Goal: Information Seeking & Learning: Learn about a topic

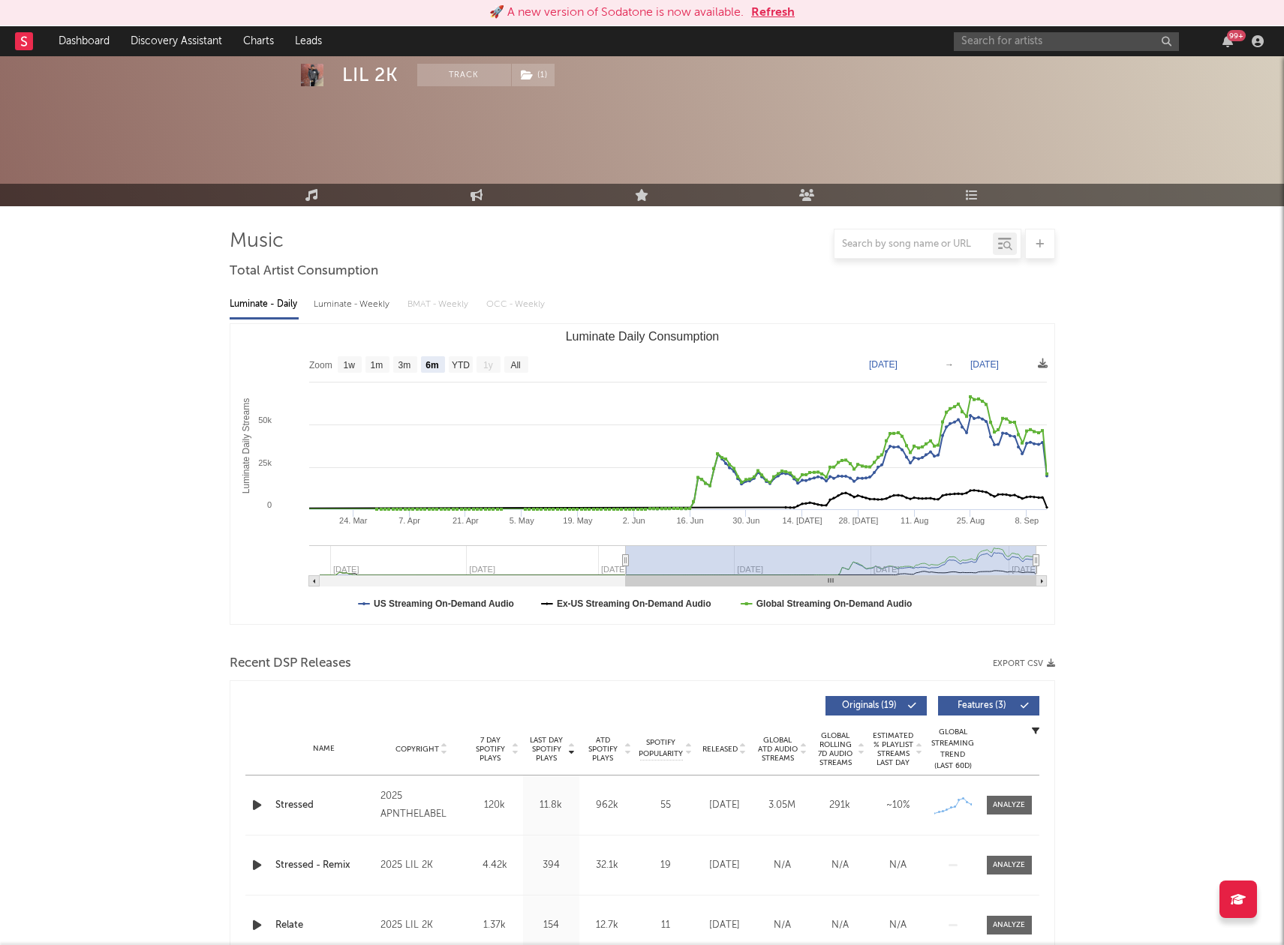
select select "6m"
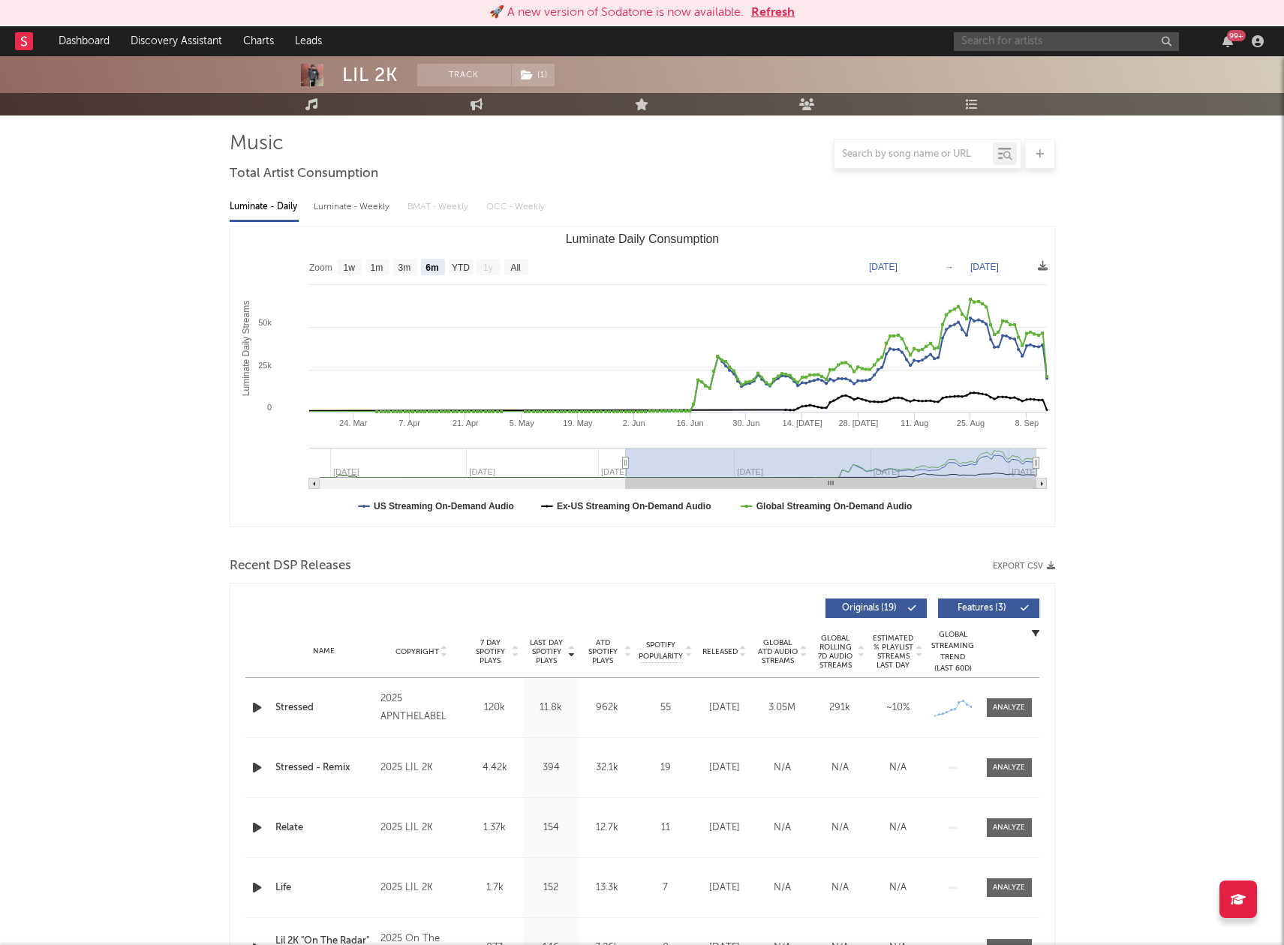
click at [1035, 44] on input "text" at bounding box center [1065, 41] width 225 height 19
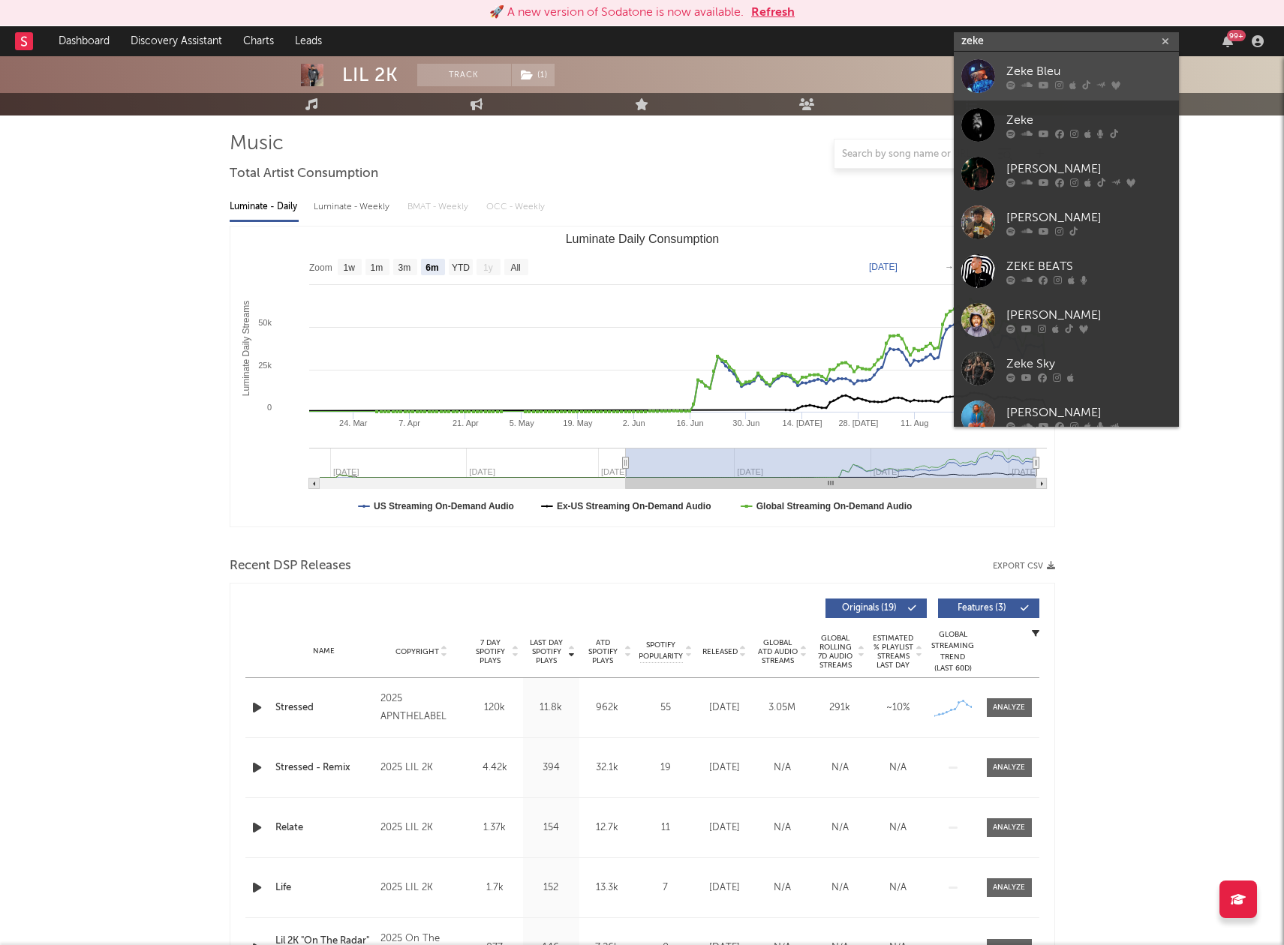
scroll to position [98, 0]
type input "zeke"
click at [1058, 169] on div "[PERSON_NAME]" at bounding box center [1088, 169] width 165 height 18
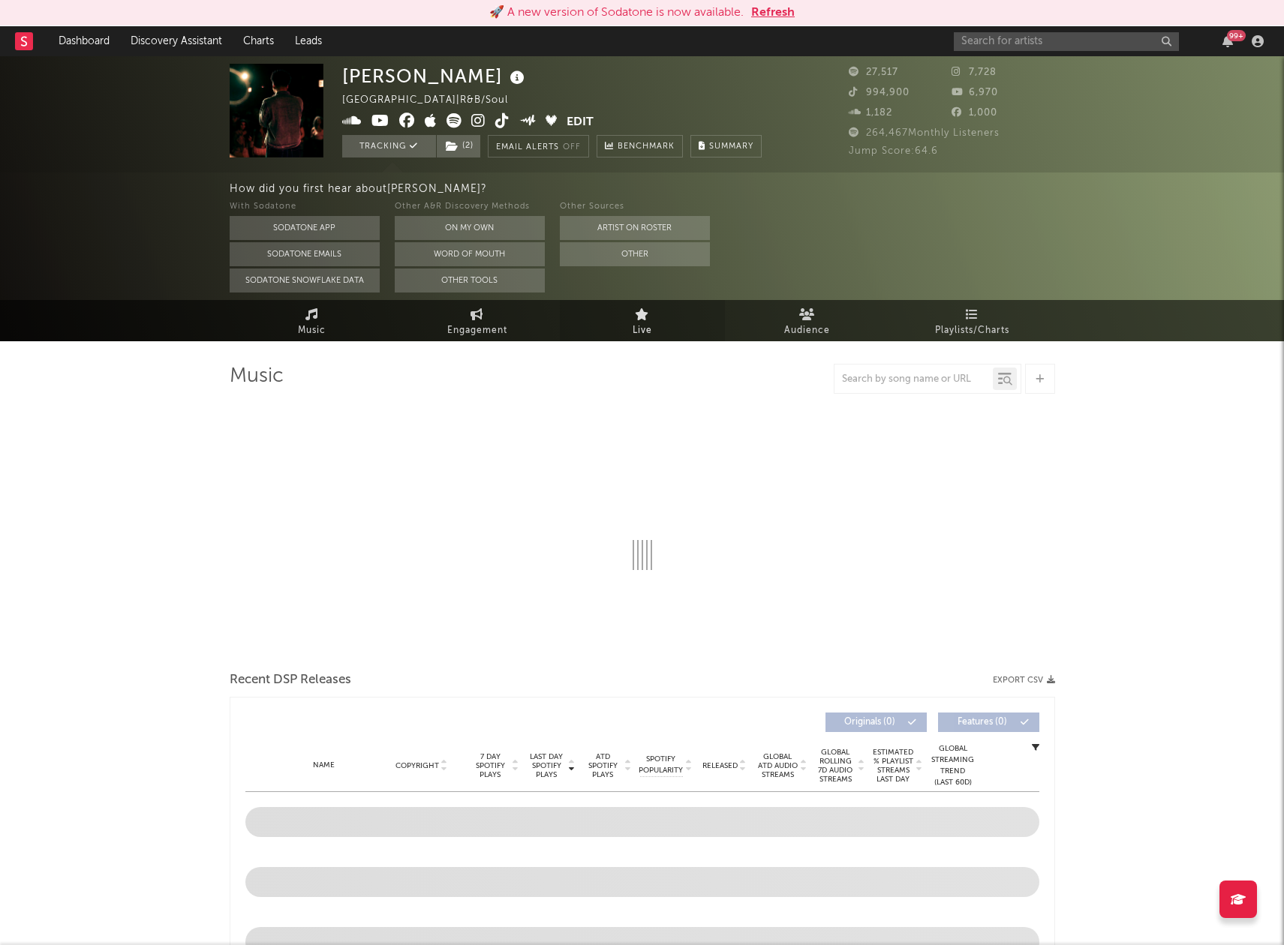
select select "6m"
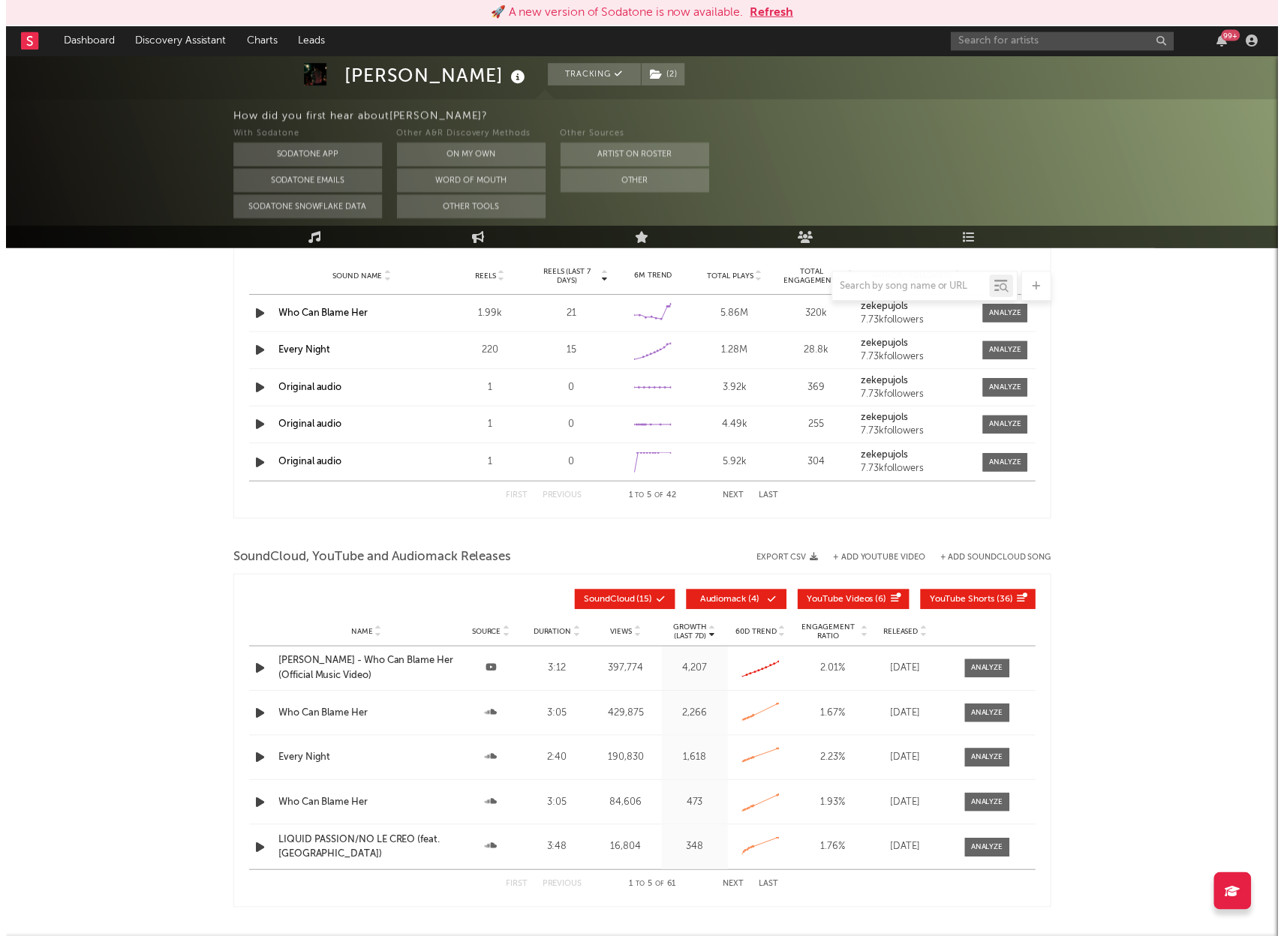
scroll to position [1425, 0]
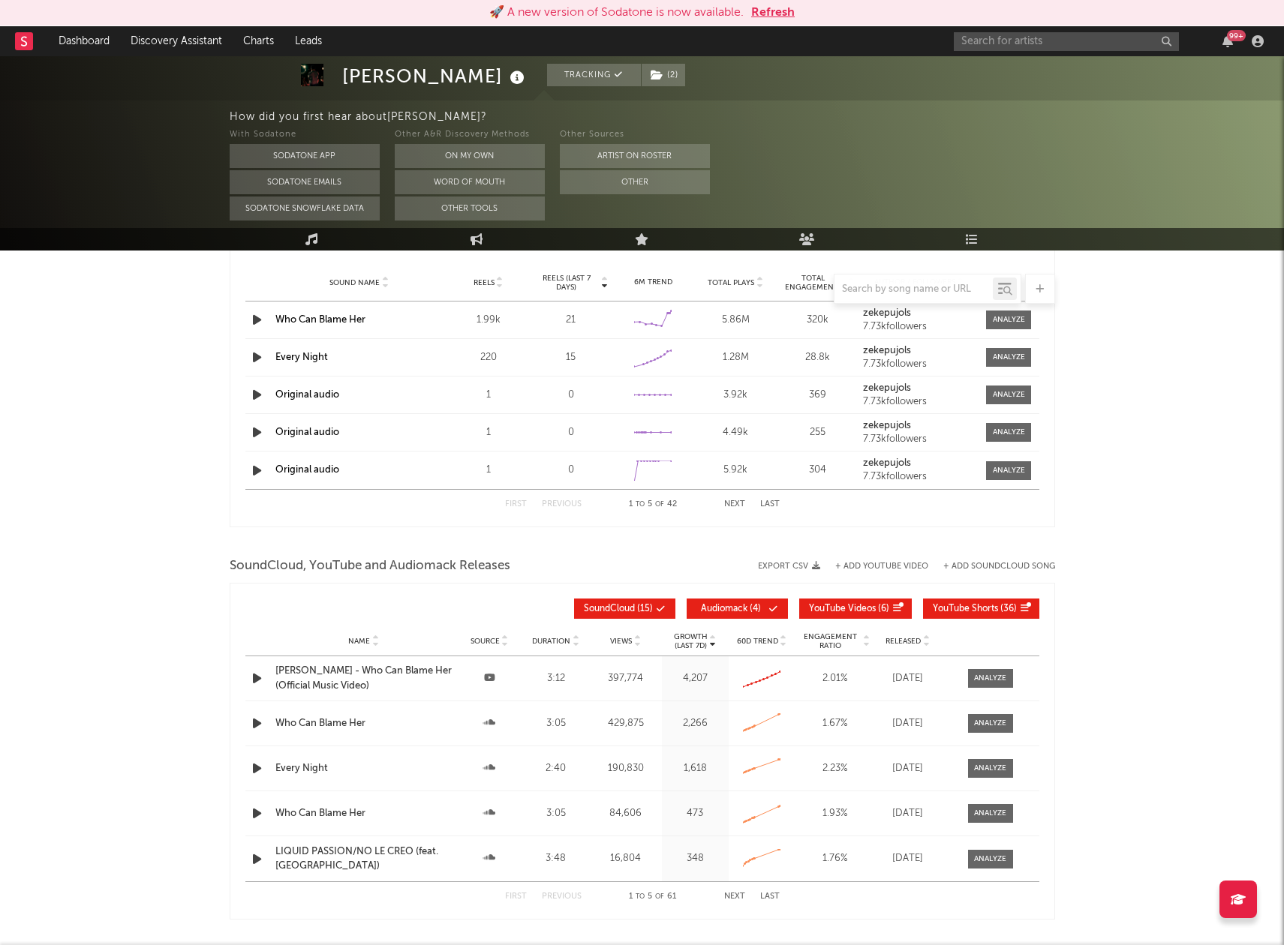
click at [342, 675] on div "[PERSON_NAME] - Who Can Blame Her (Official Music Video)" at bounding box center [363, 678] width 177 height 29
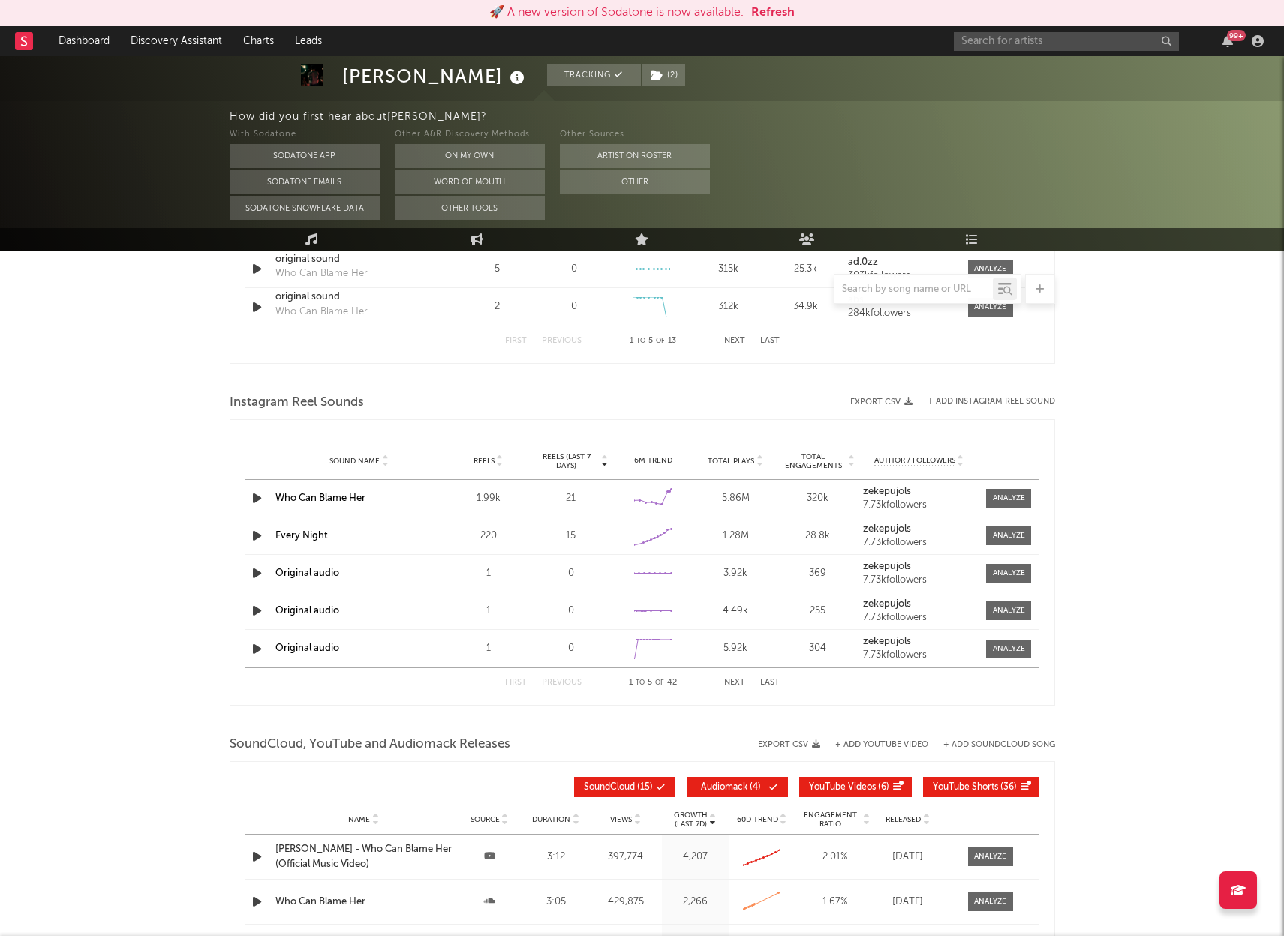
scroll to position [1205, 0]
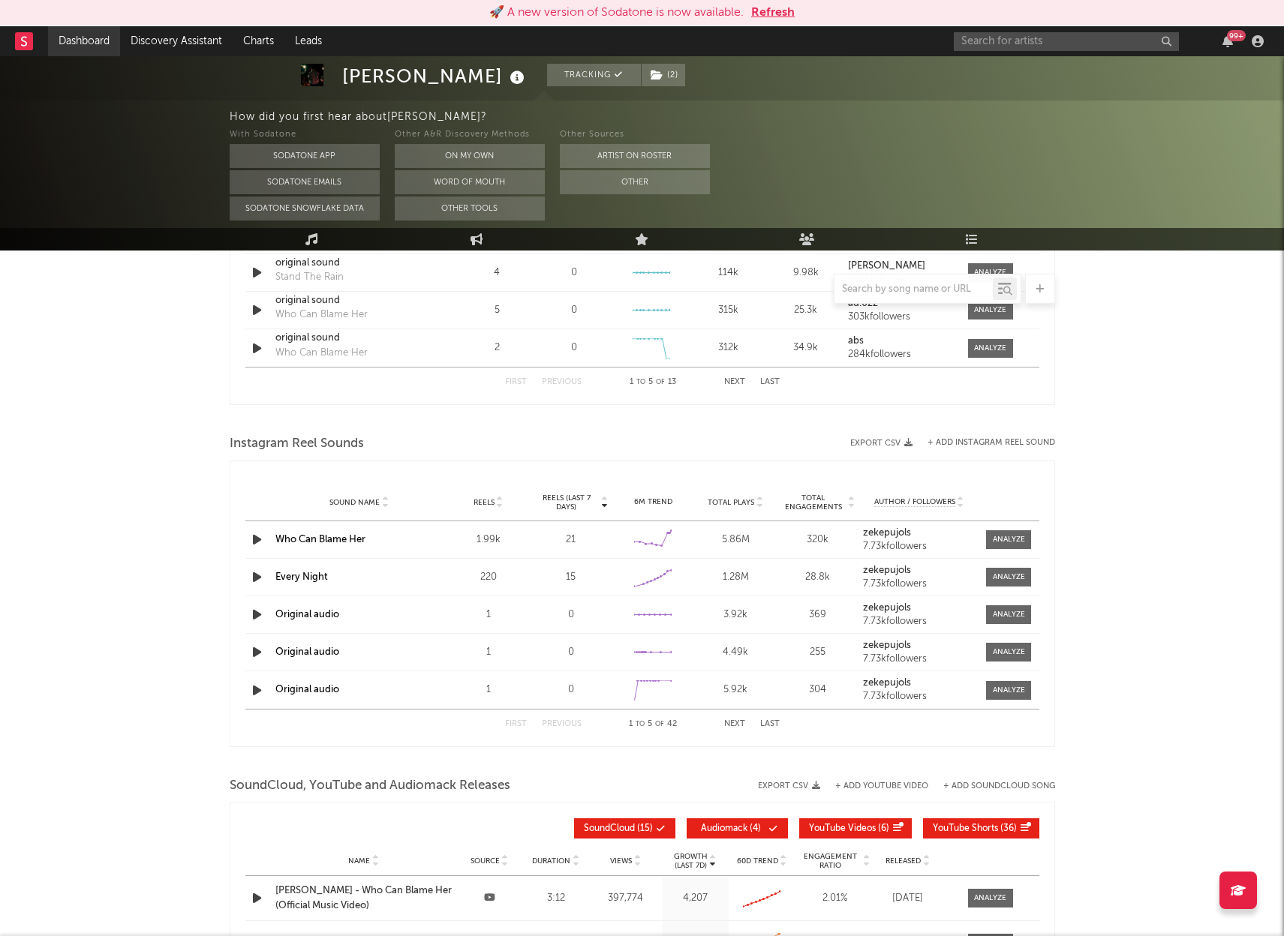
click at [76, 47] on link "Dashboard" at bounding box center [84, 41] width 72 height 30
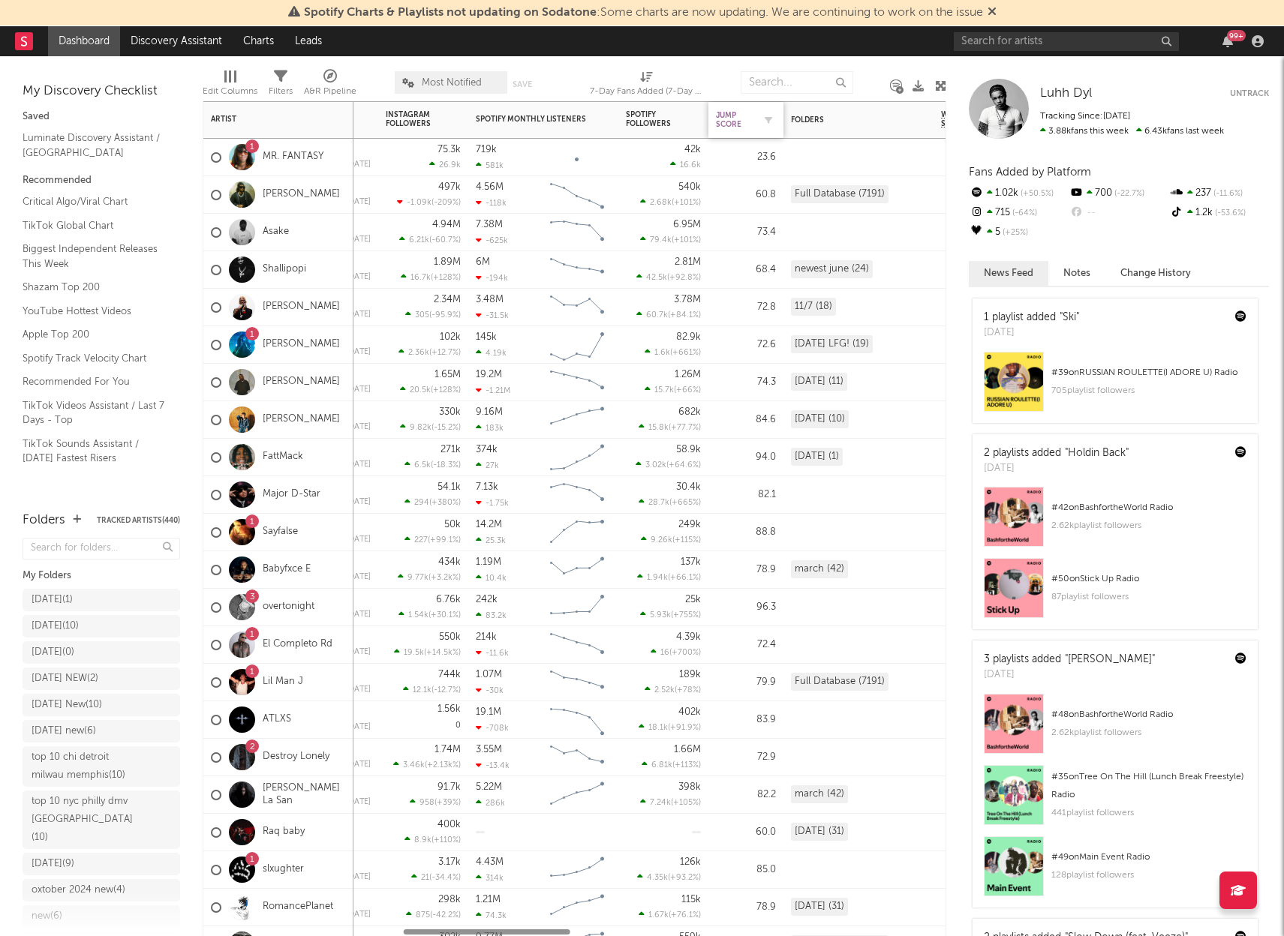
click at [738, 114] on div "Jump Score" at bounding box center [735, 120] width 38 height 18
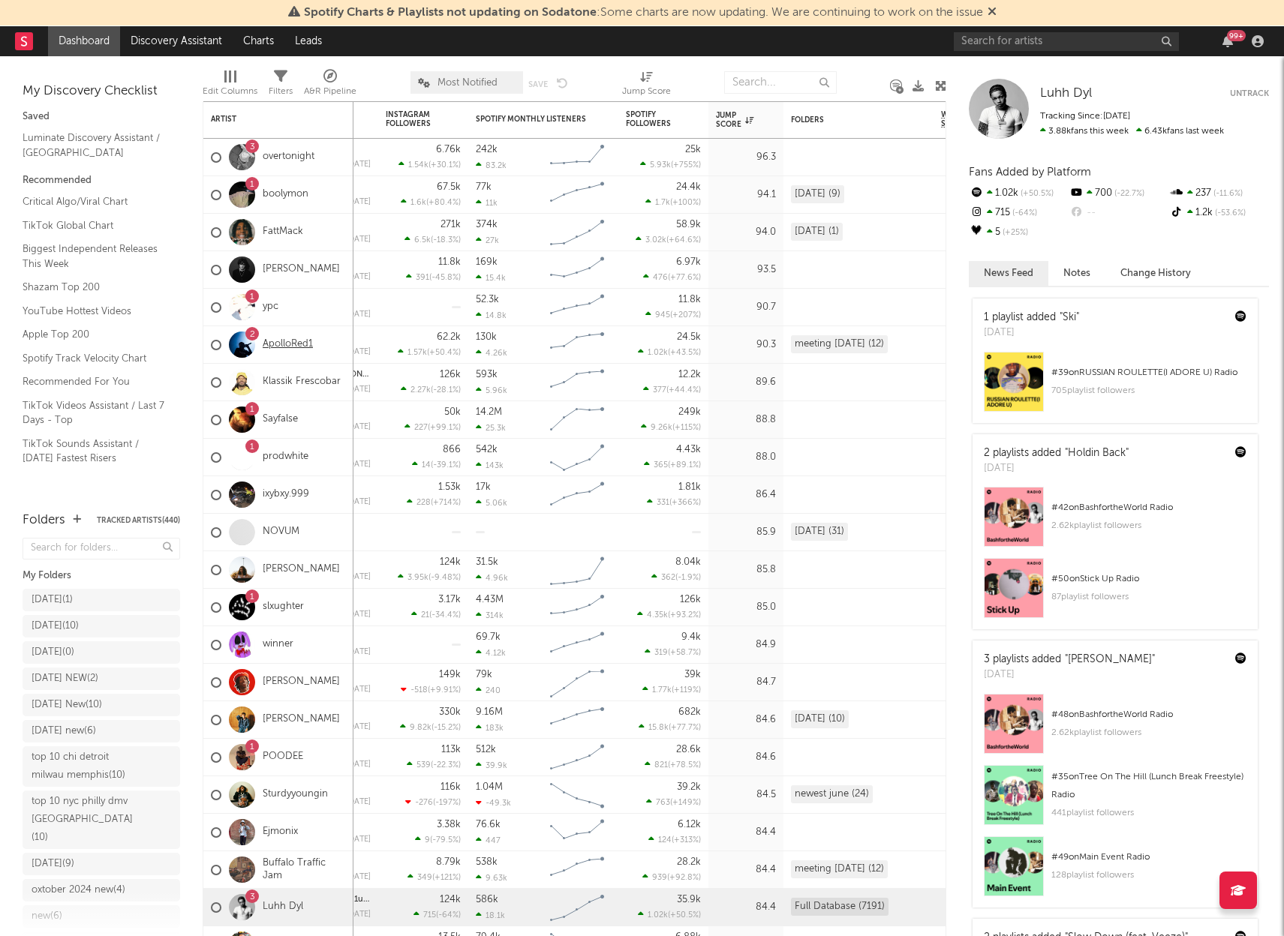
click at [285, 343] on link "ApolloRed1" at bounding box center [288, 344] width 50 height 13
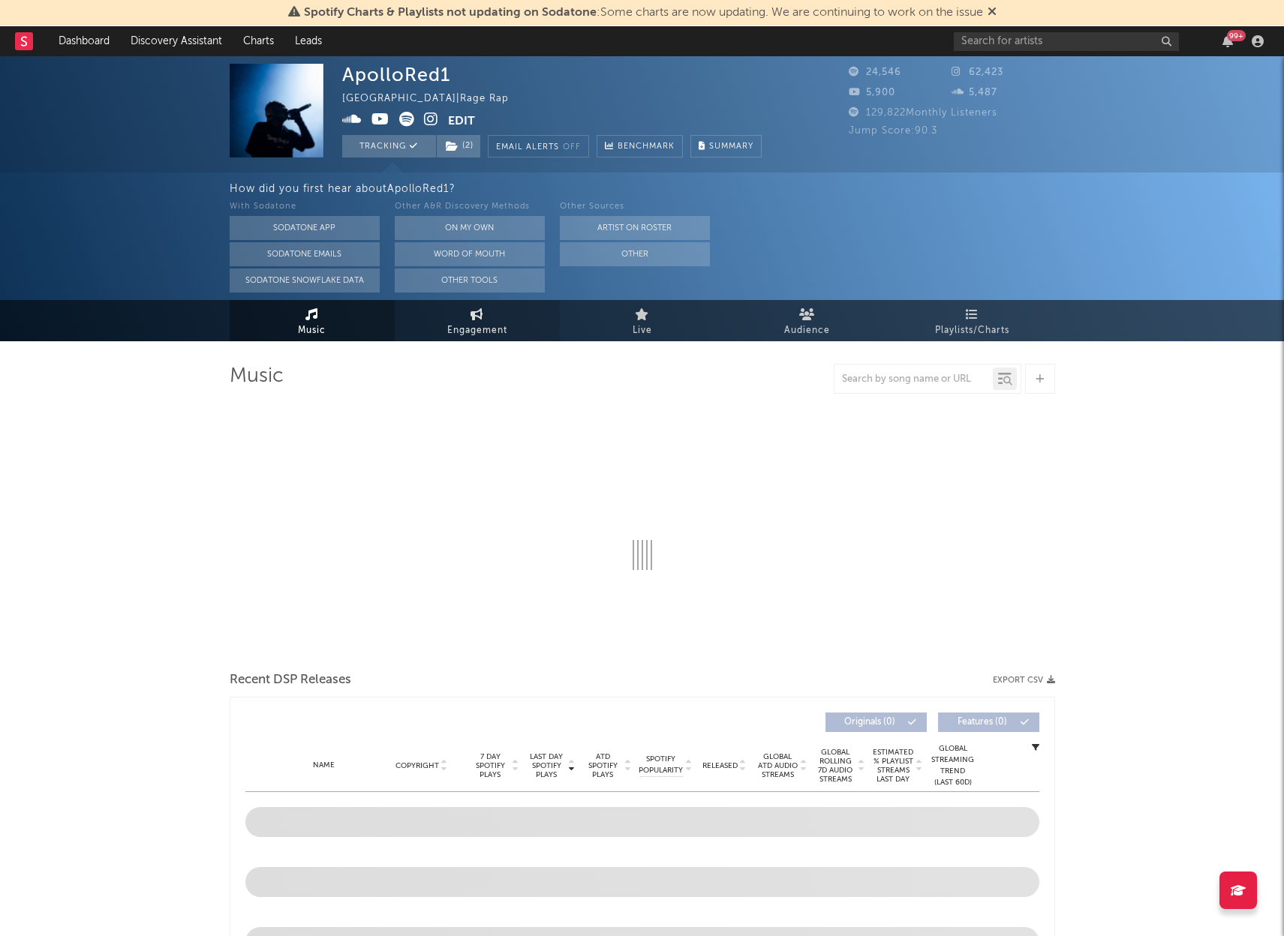
select select "6m"
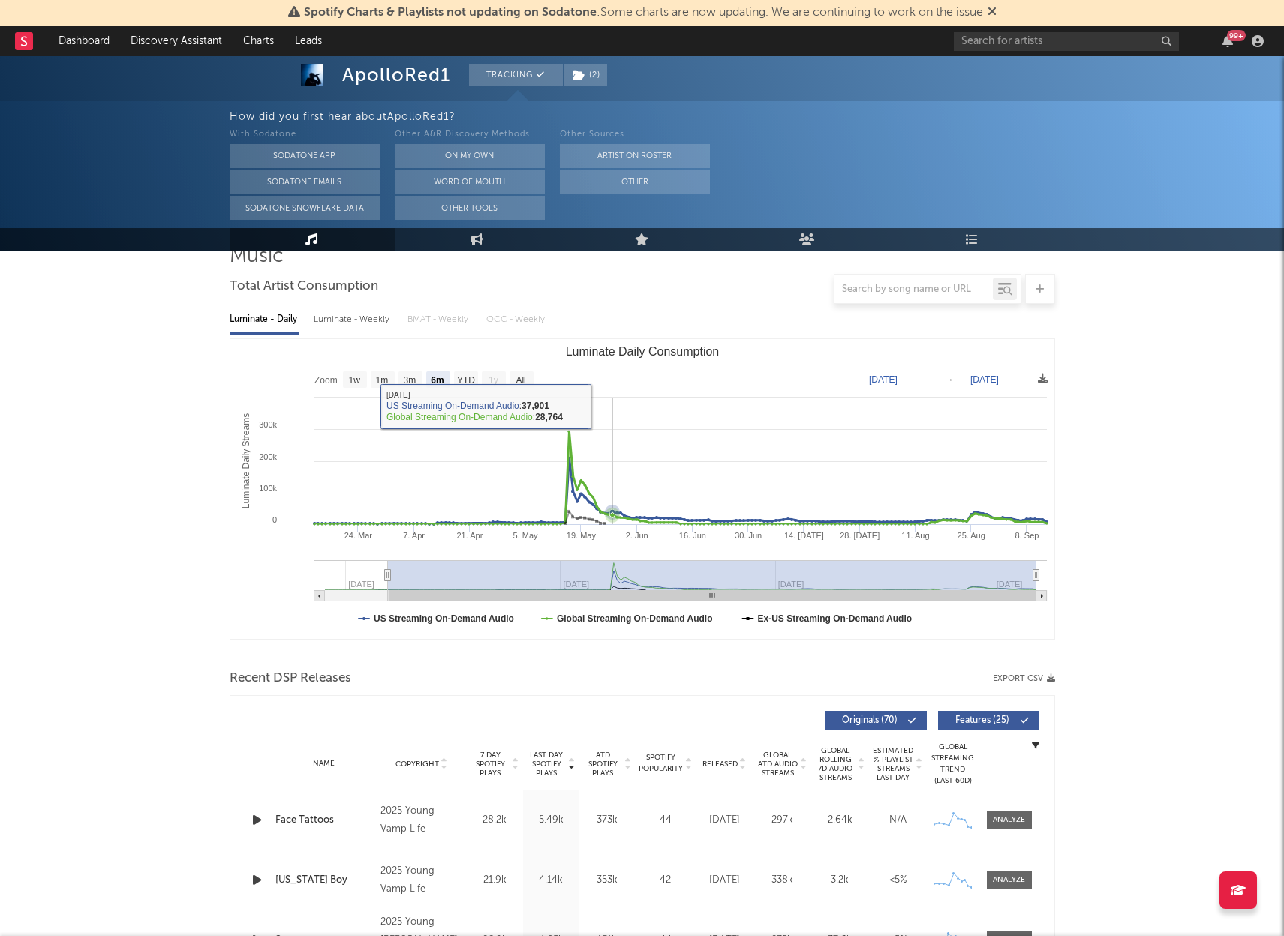
scroll to position [121, 0]
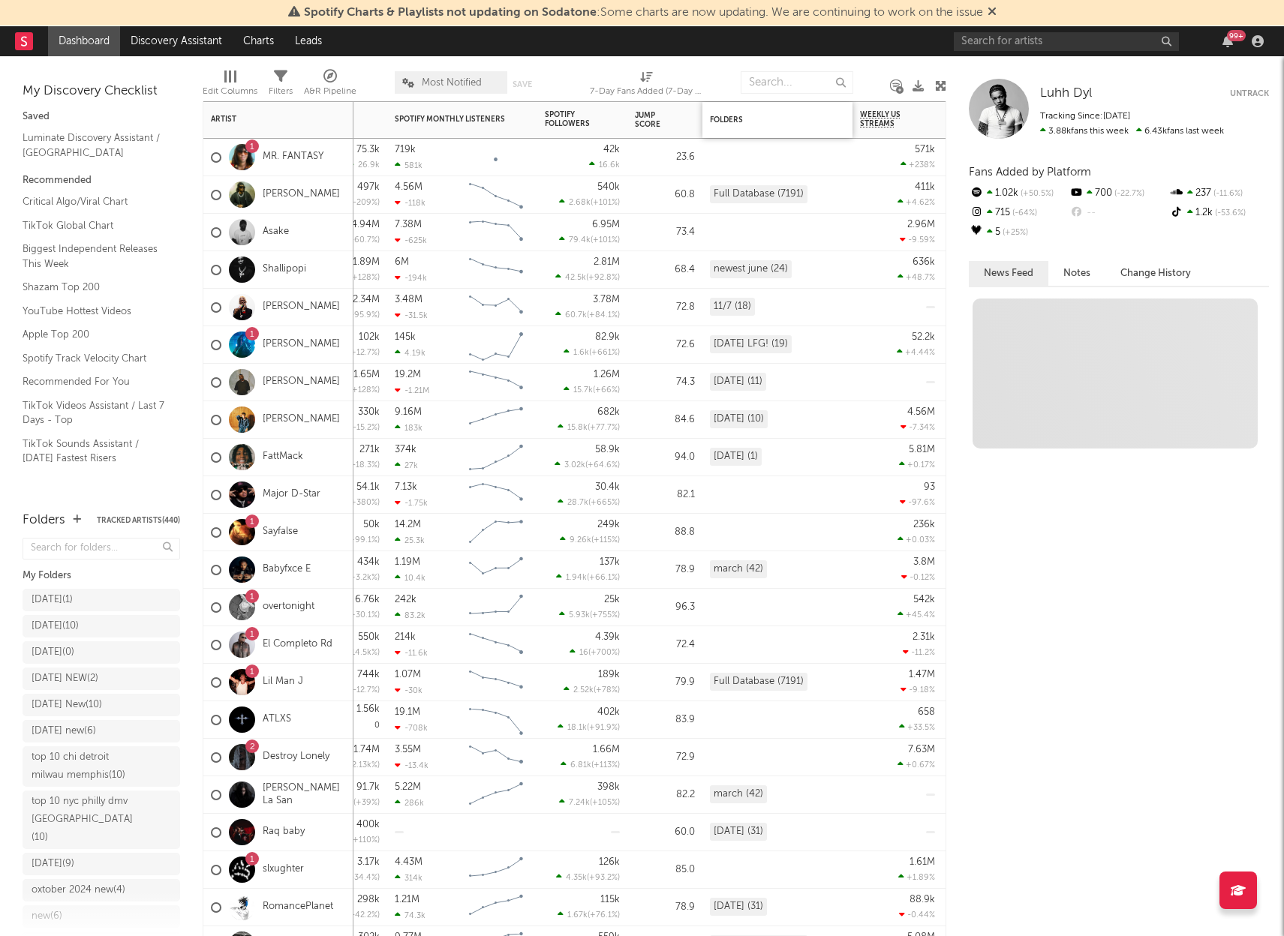
click at [704, 118] on div "Folders" at bounding box center [777, 120] width 150 height 36
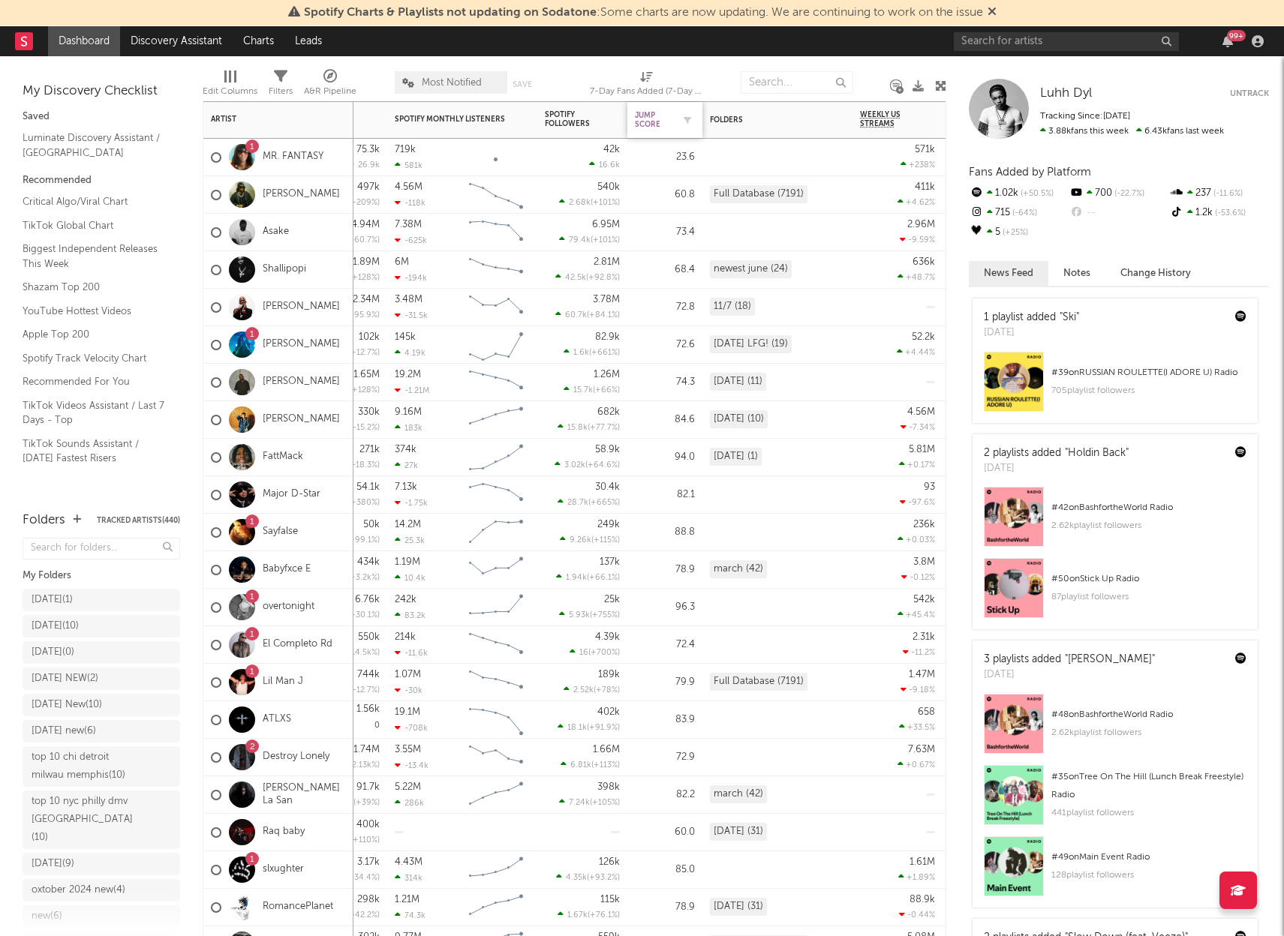
click at [638, 112] on div "Jump Score" at bounding box center [654, 120] width 38 height 18
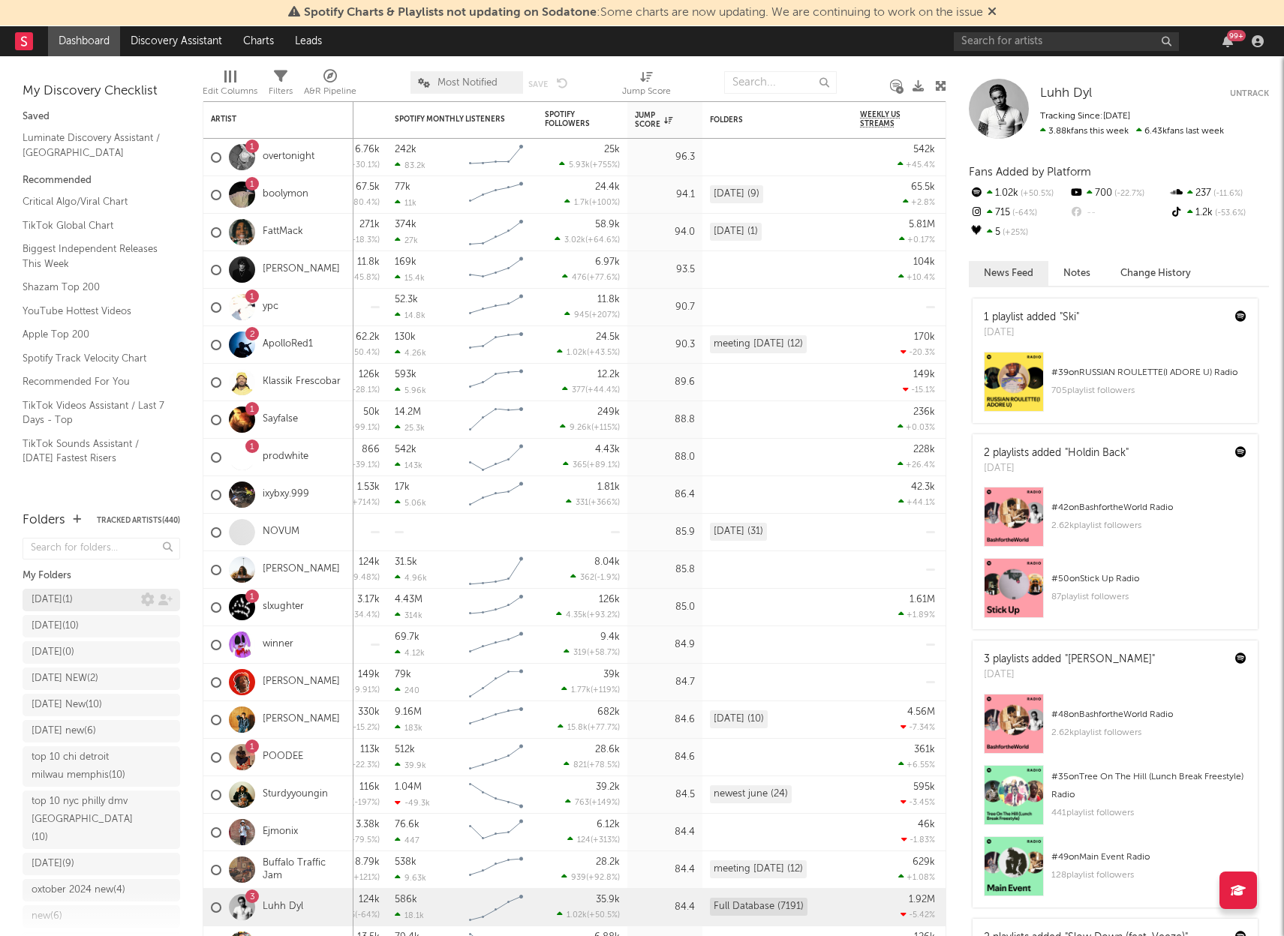
click at [62, 602] on div "SEPT 2025 ( 1 )" at bounding box center [52, 600] width 41 height 18
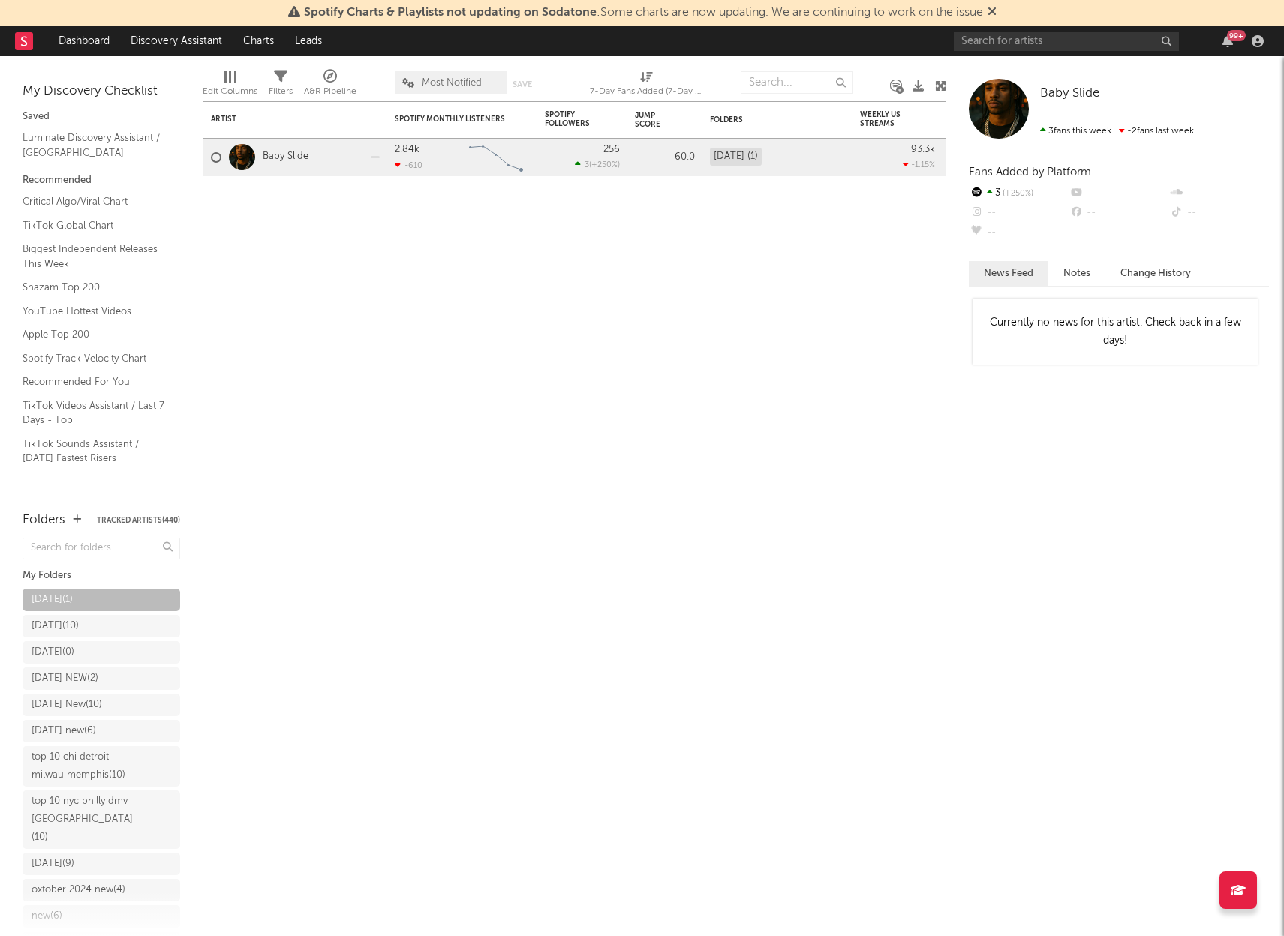
click at [300, 151] on link "Baby Slide" at bounding box center [286, 157] width 46 height 13
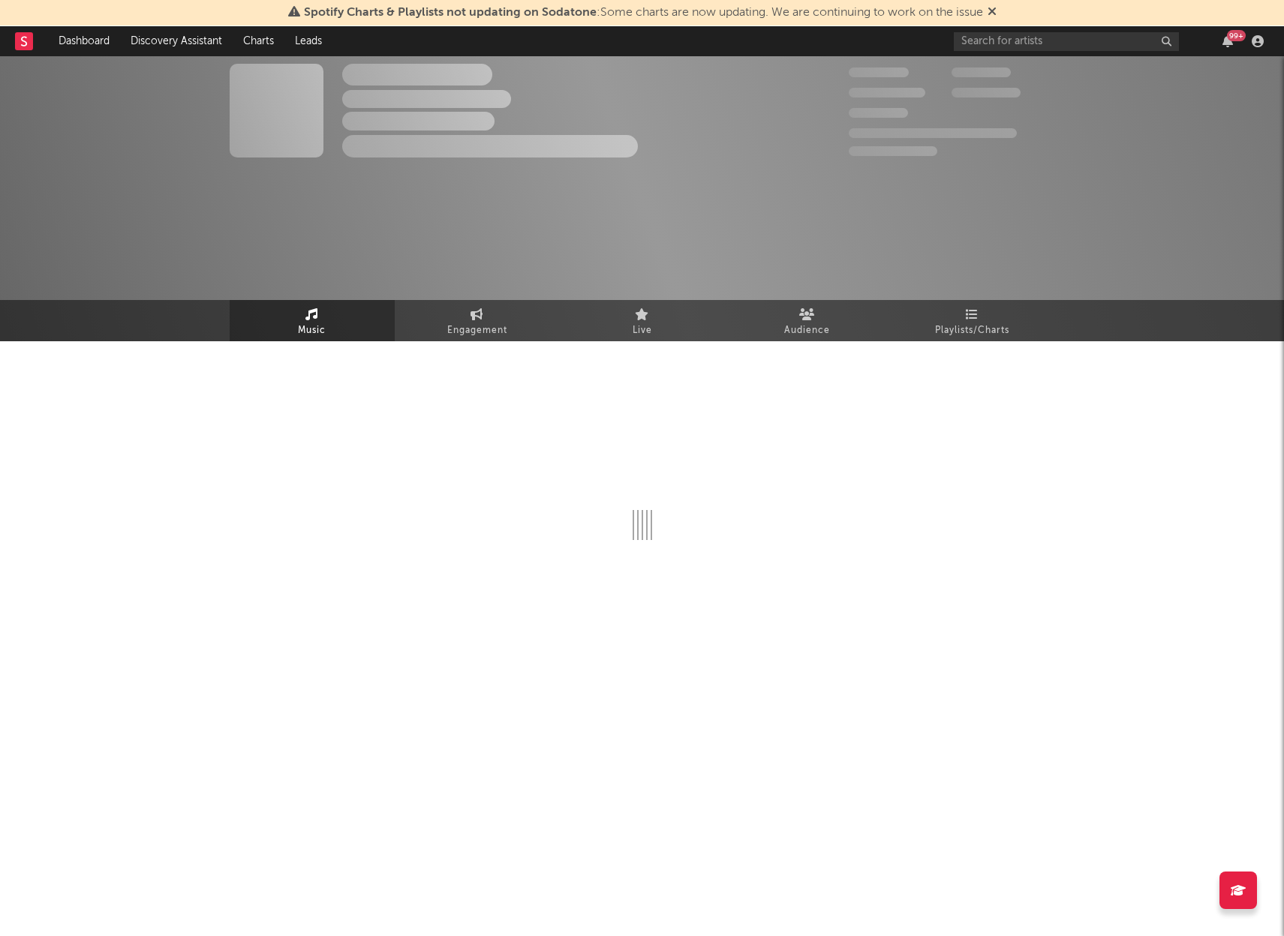
select select "1w"
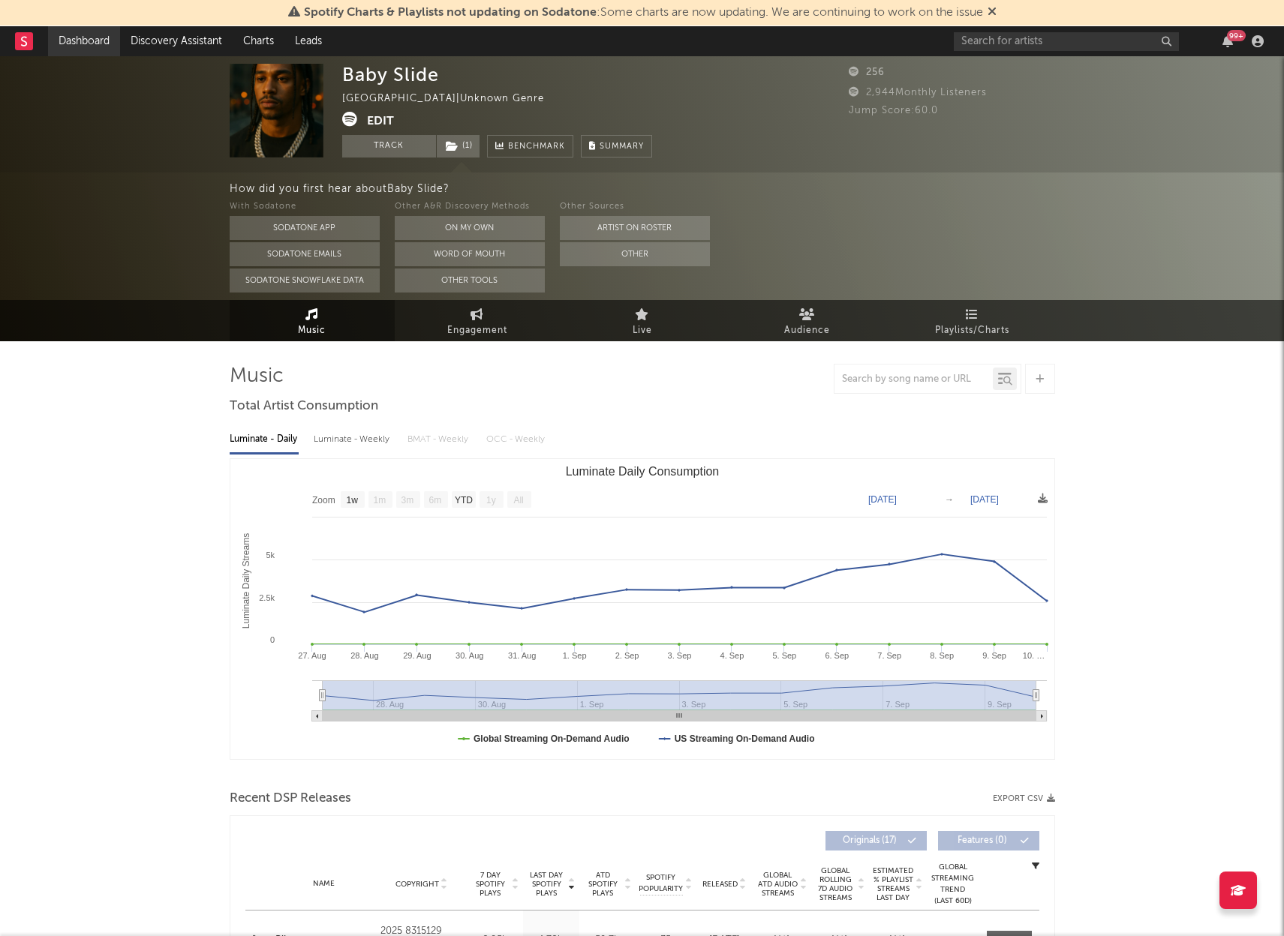
click at [101, 38] on link "Dashboard" at bounding box center [84, 41] width 72 height 30
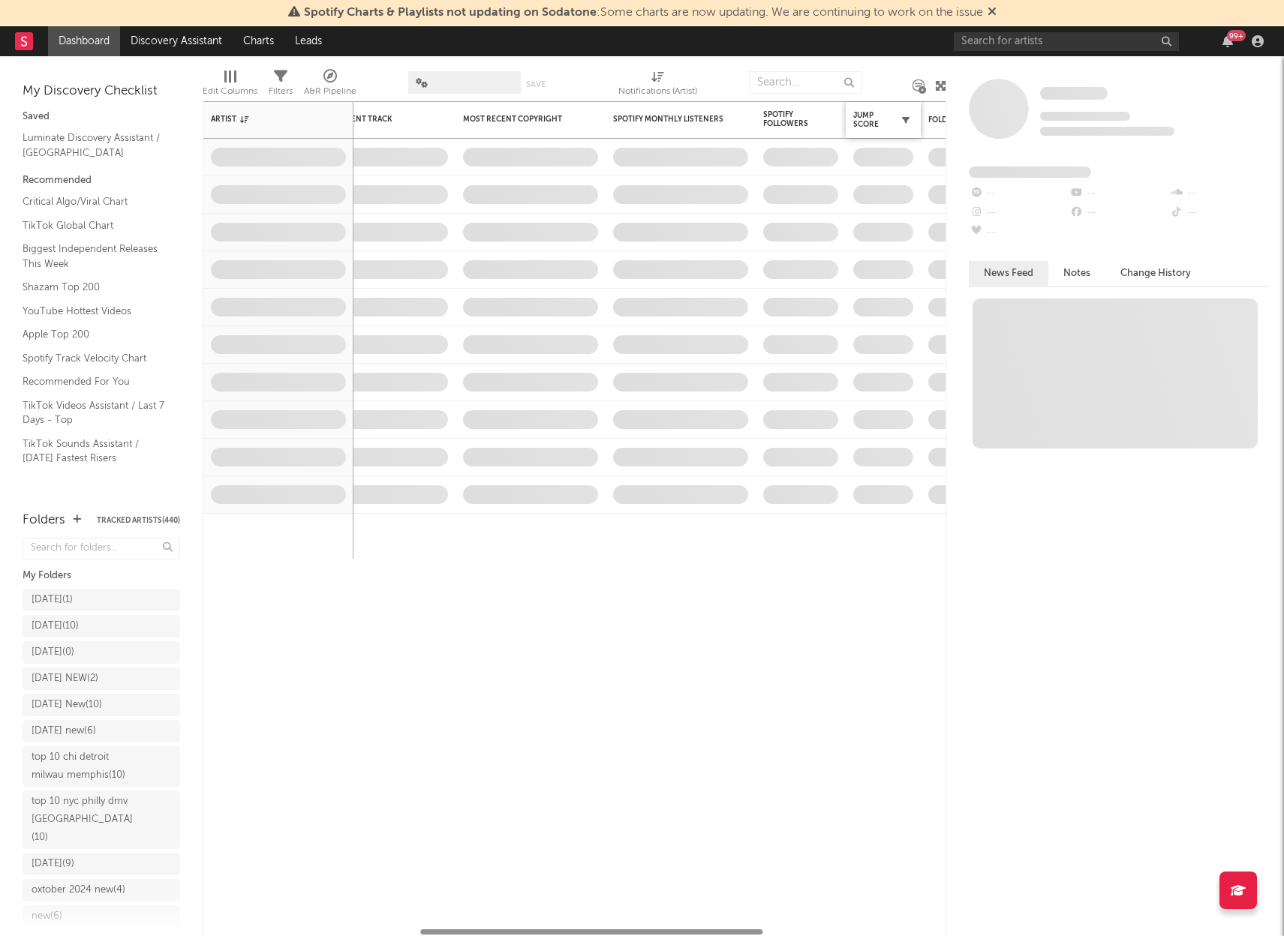
click at [902, 120] on icon "button" at bounding box center [906, 120] width 8 height 8
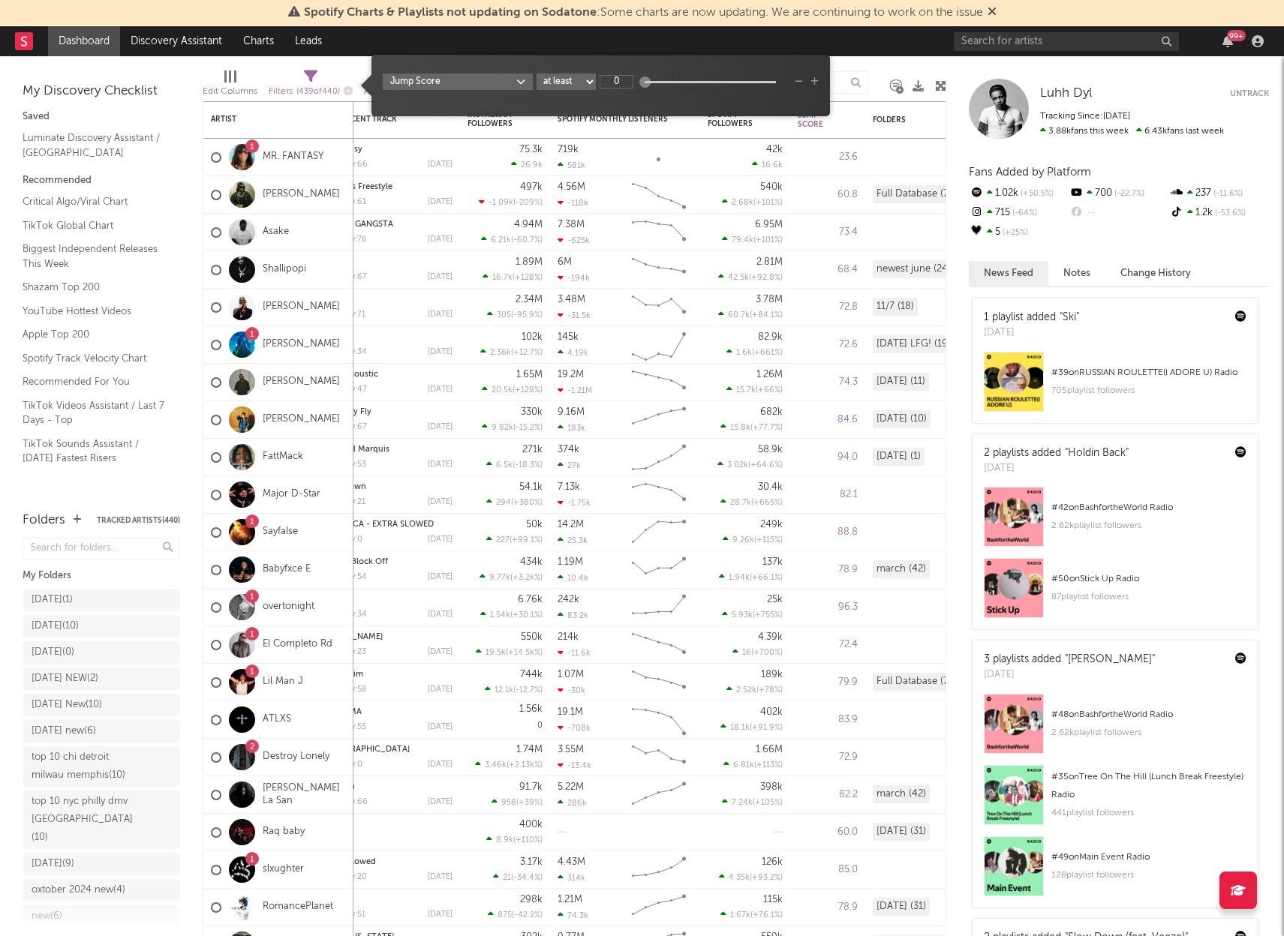
click at [880, 63] on div "Edit Columns Filters ( 439 of 440 ) A&R Pipeline Most Notified Save Save as 7-D…" at bounding box center [574, 78] width 743 height 45
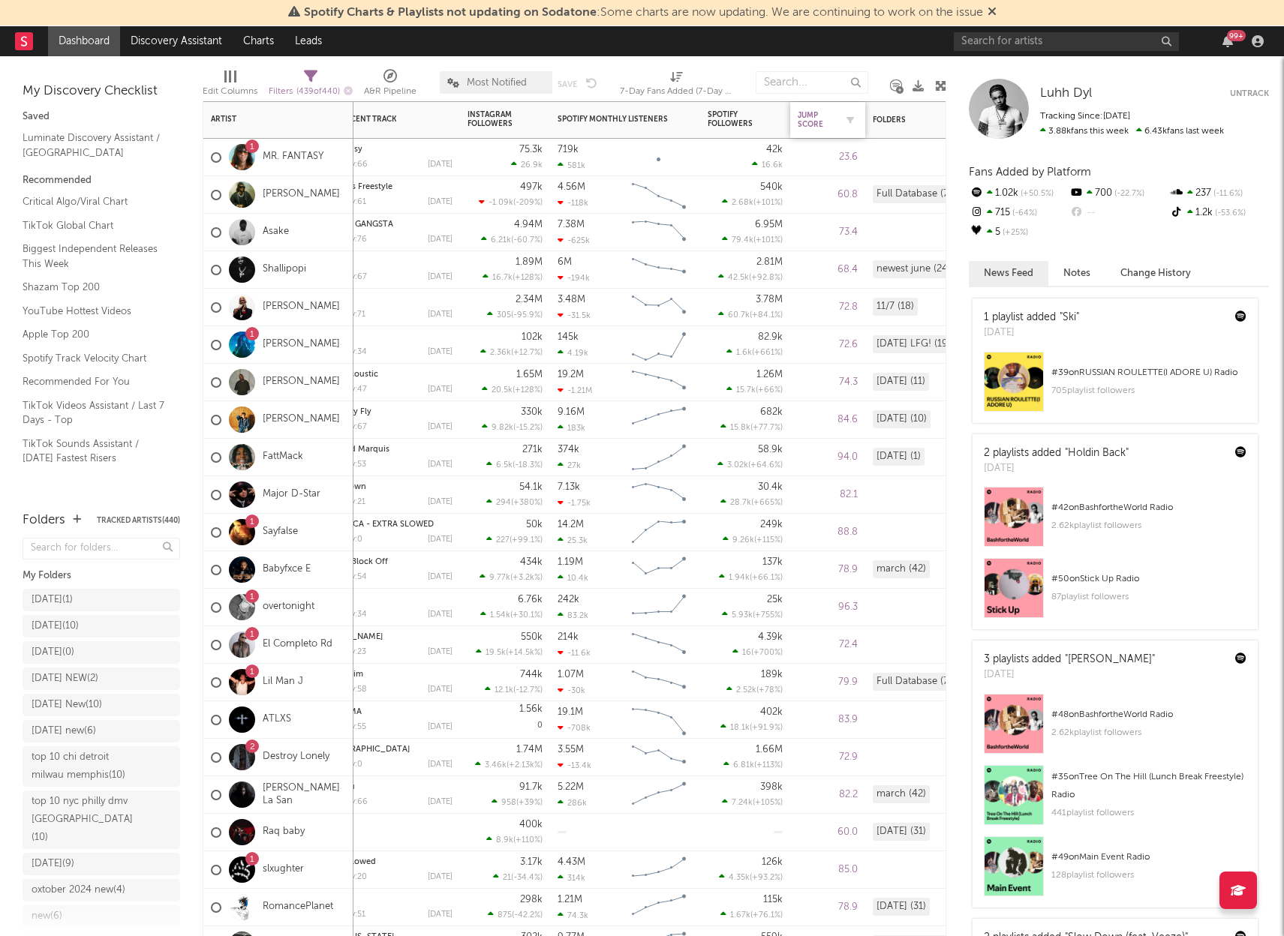
click at [814, 115] on div "Jump Score" at bounding box center [816, 120] width 38 height 18
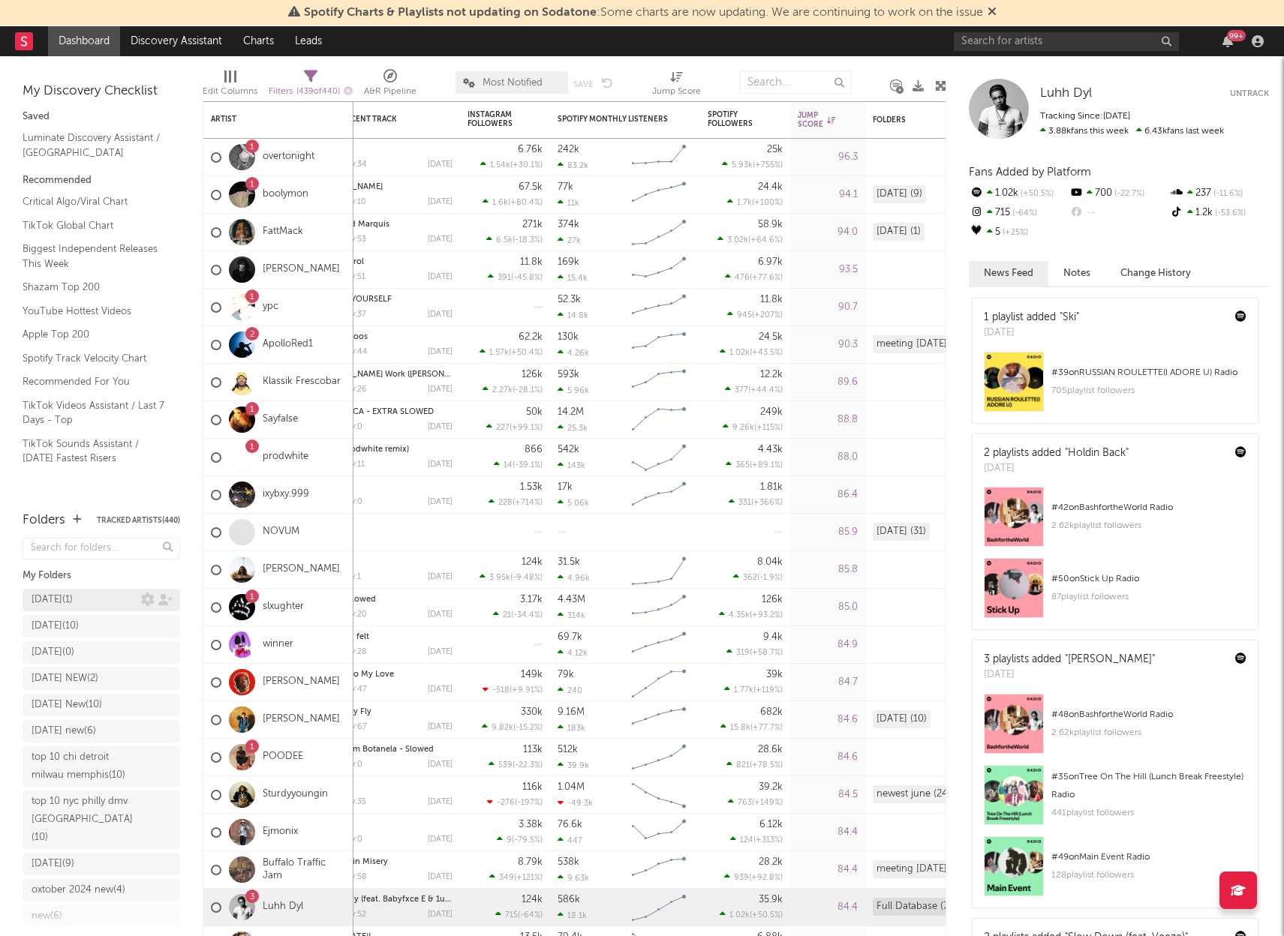
click at [59, 598] on div "SEPT 2025 ( 1 )" at bounding box center [102, 600] width 158 height 23
click at [71, 599] on div "SEPT 2025 ( 1 )" at bounding box center [52, 600] width 41 height 18
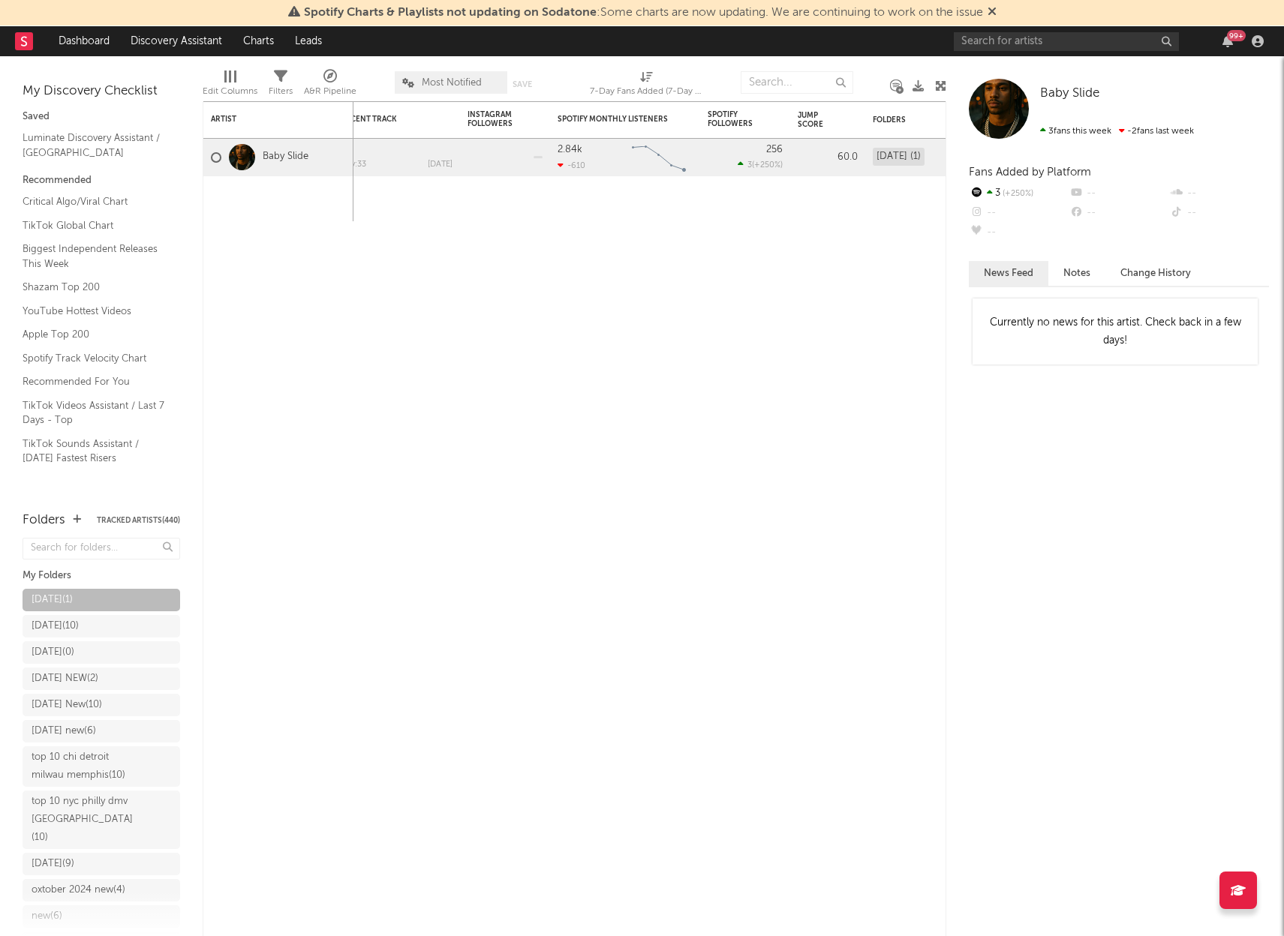
drag, startPoint x: 68, startPoint y: 42, endPoint x: 103, endPoint y: 125, distance: 89.7
click at [68, 42] on link "Dashboard" at bounding box center [84, 41] width 72 height 30
